Goal: Task Accomplishment & Management: Complete application form

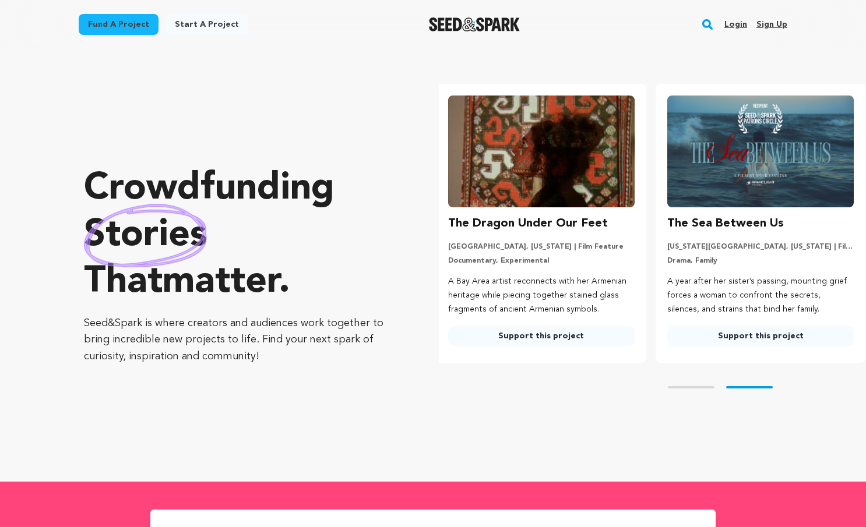
scroll to position [0, 228]
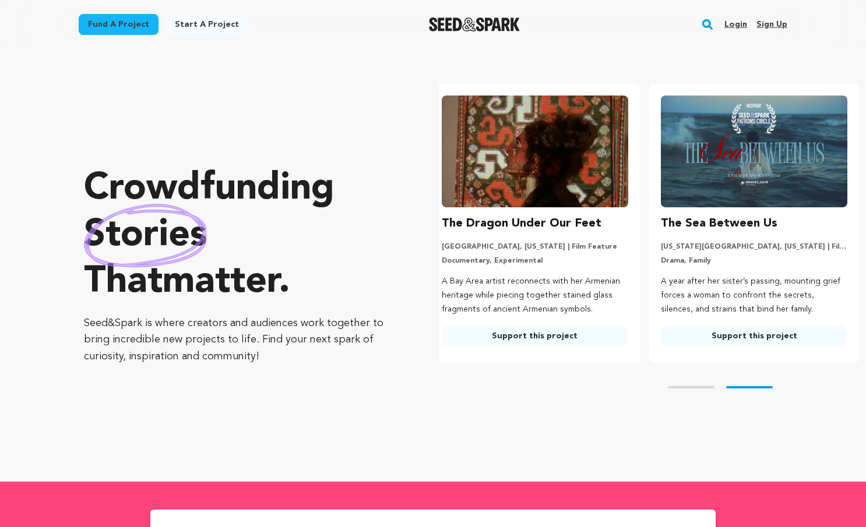
click at [202, 27] on link "Start a project" at bounding box center [206, 24] width 83 height 21
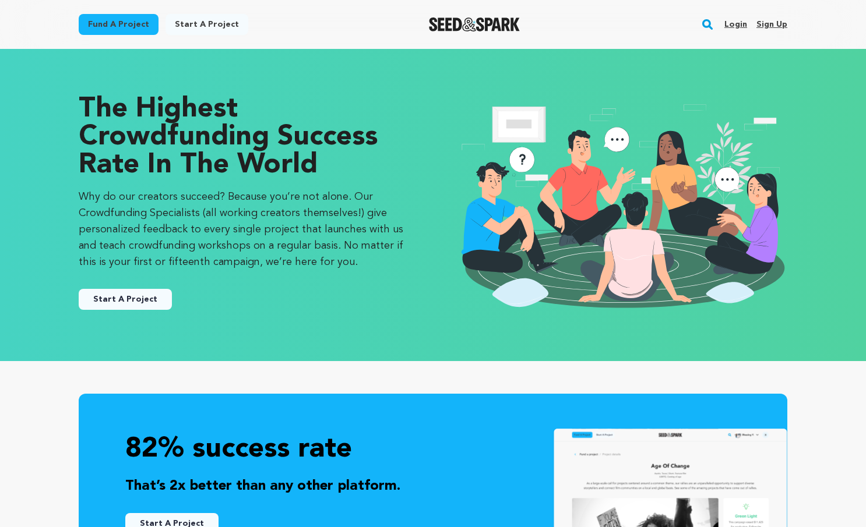
click at [137, 298] on link "Start A Project" at bounding box center [125, 299] width 93 height 21
